Goal: Find specific page/section: Find specific page/section

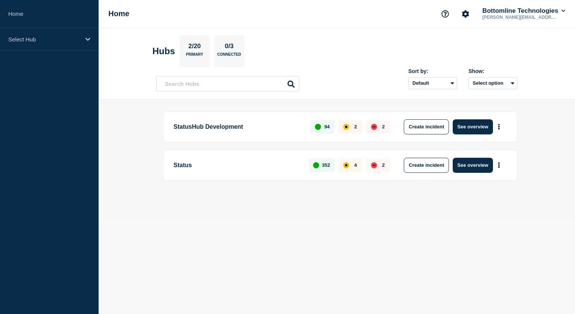
click at [87, 40] on icon at bounding box center [87, 39] width 5 height 6
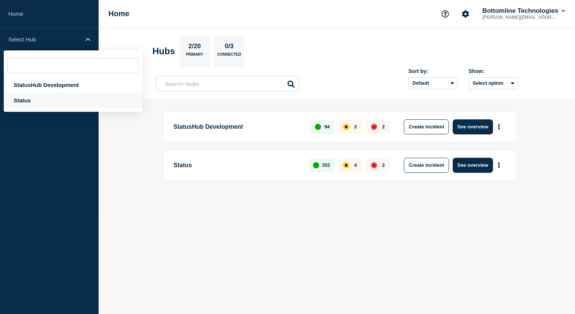
click at [21, 100] on div "Status" at bounding box center [73, 100] width 138 height 15
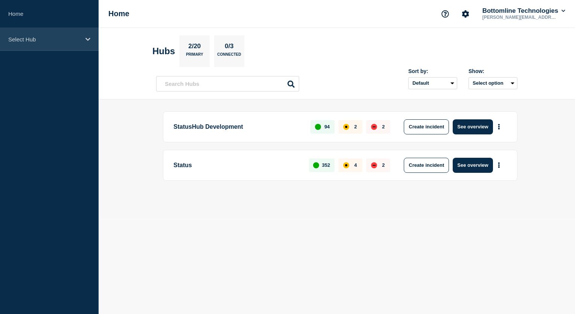
click at [90, 39] on div "Select Hub" at bounding box center [49, 39] width 99 height 23
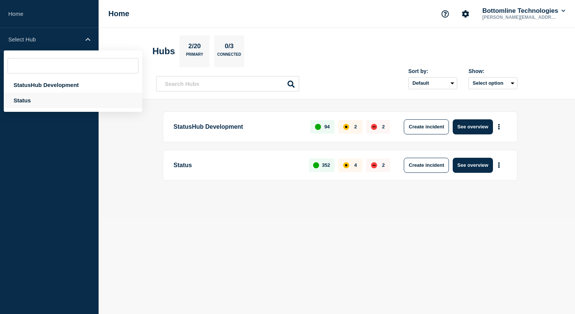
click at [29, 102] on div "Status" at bounding box center [73, 100] width 138 height 15
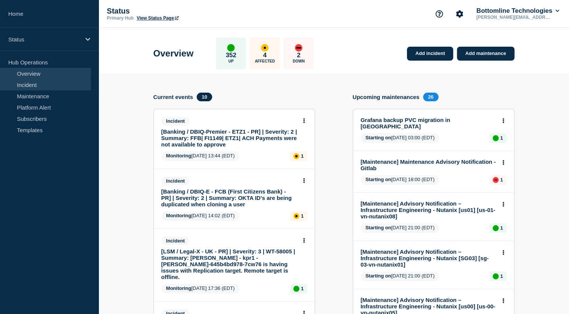
click at [27, 85] on link "Incident" at bounding box center [45, 84] width 91 height 11
